Goal: Navigation & Orientation: Find specific page/section

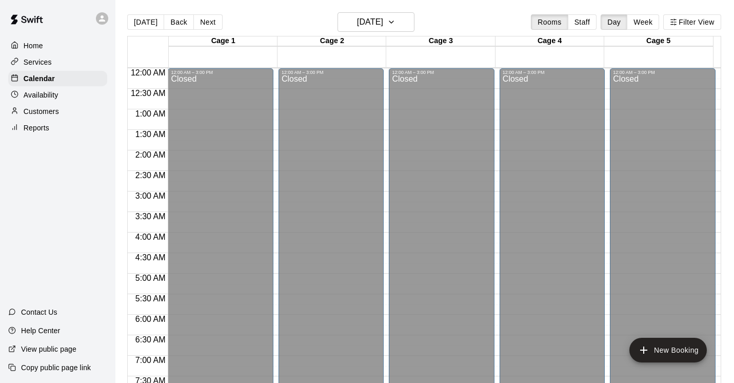
scroll to position [562, 0]
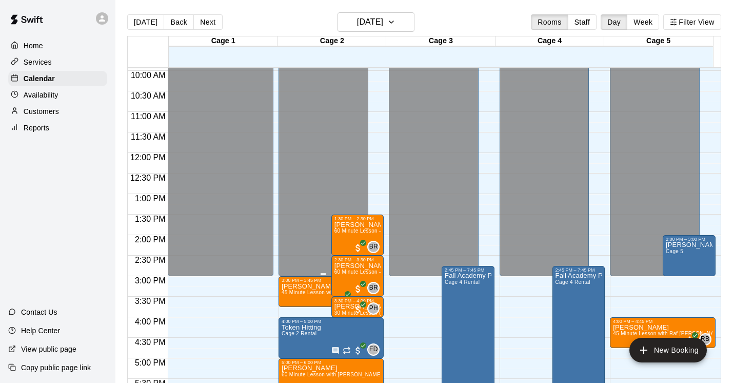
scroll to position [475, 0]
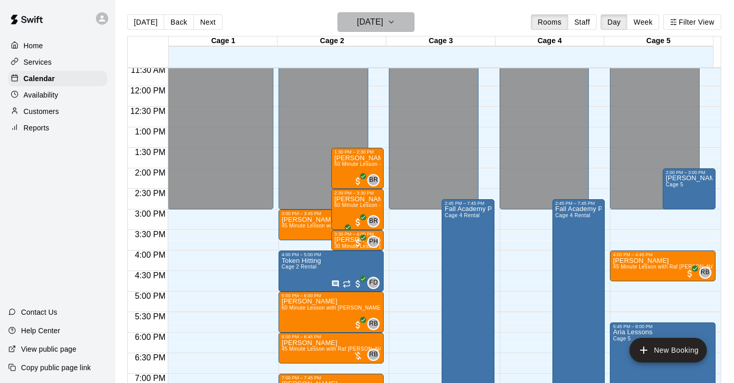
click at [396, 23] on icon "button" at bounding box center [391, 22] width 8 height 12
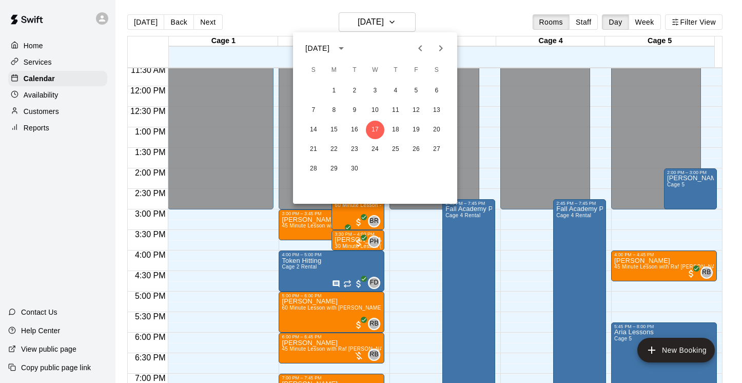
click at [444, 50] on icon "Next month" at bounding box center [441, 48] width 12 height 12
click at [334, 151] on button "17" at bounding box center [334, 149] width 18 height 18
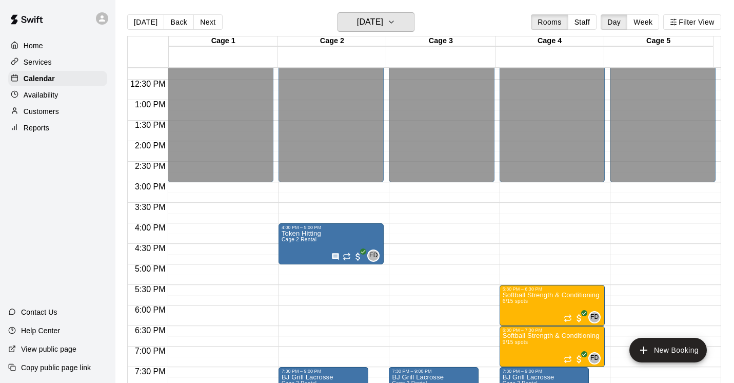
scroll to position [503, 0]
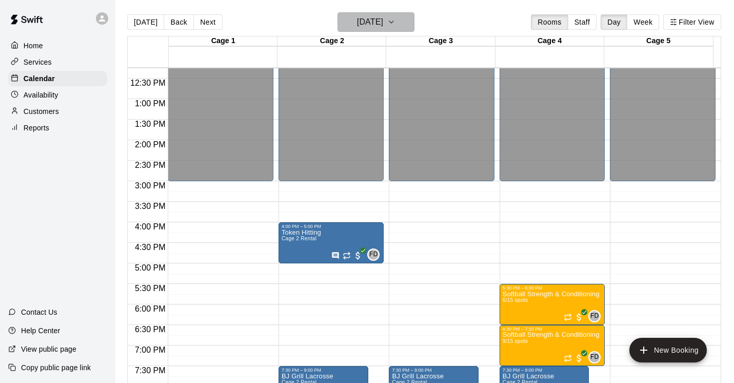
click at [396, 22] on icon "button" at bounding box center [391, 22] width 8 height 12
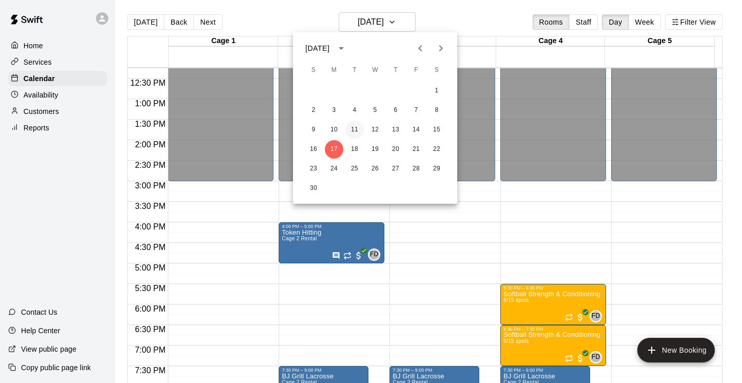
click at [359, 126] on button "11" at bounding box center [354, 130] width 18 height 18
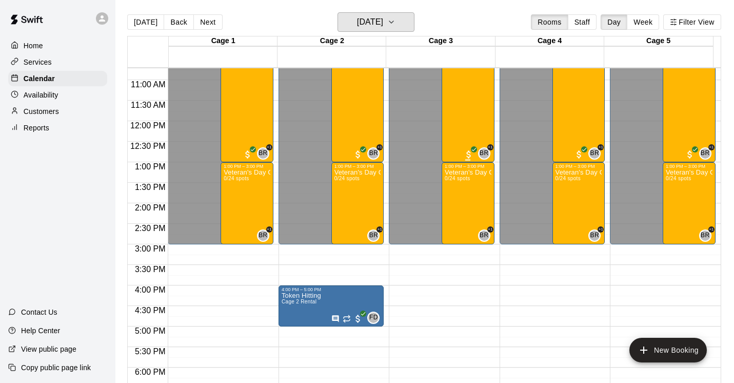
scroll to position [441, 0]
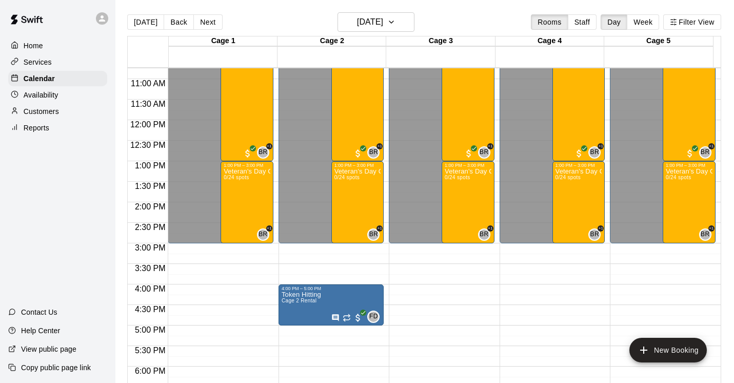
click at [36, 62] on p "Services" at bounding box center [38, 62] width 28 height 10
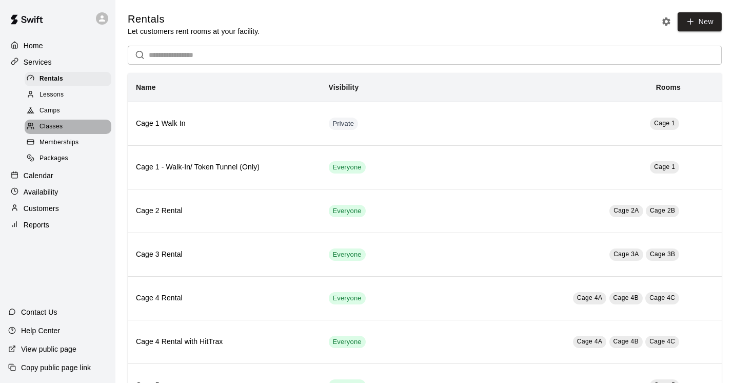
click at [60, 130] on span "Classes" at bounding box center [51, 127] width 23 height 10
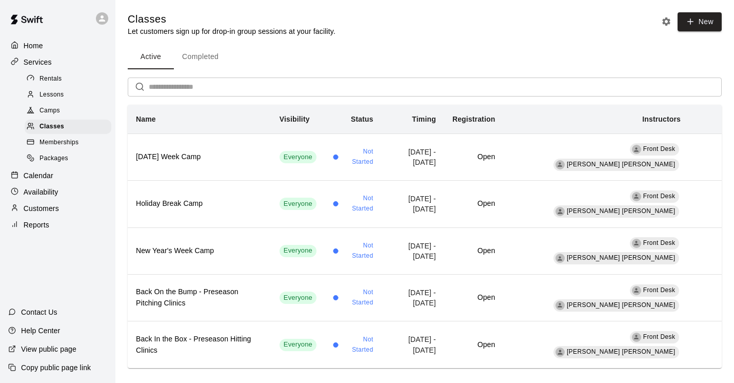
click at [57, 111] on span "Camps" at bounding box center [50, 111] width 21 height 10
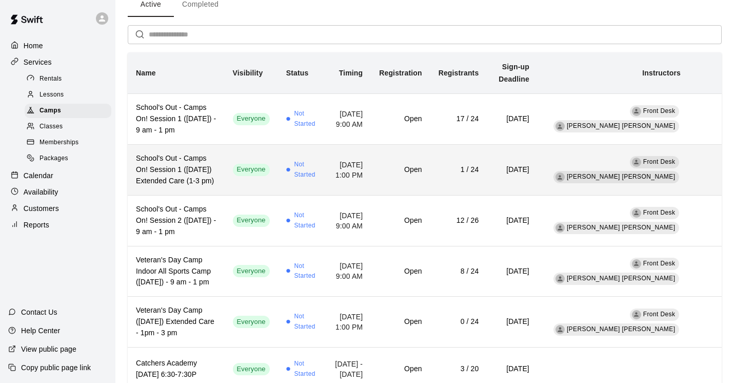
scroll to position [21, 0]
